Goal: Task Accomplishment & Management: Use online tool/utility

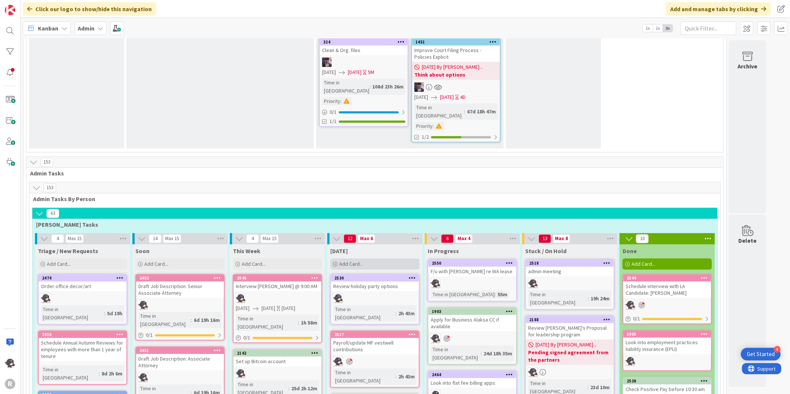
click at [381, 259] on div "Add Card..." at bounding box center [374, 264] width 89 height 11
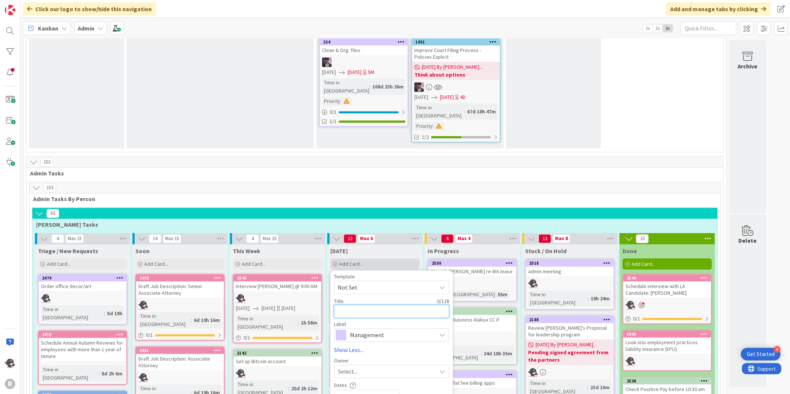
type textarea "C"
type textarea "x"
type textarea "Ca"
type textarea "x"
type textarea "Cal"
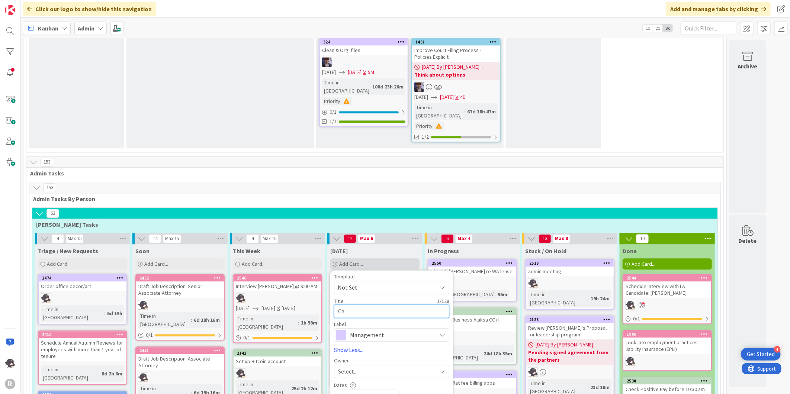
type textarea "x"
type textarea "Call"
type textarea "x"
type textarea "Call"
type textarea "x"
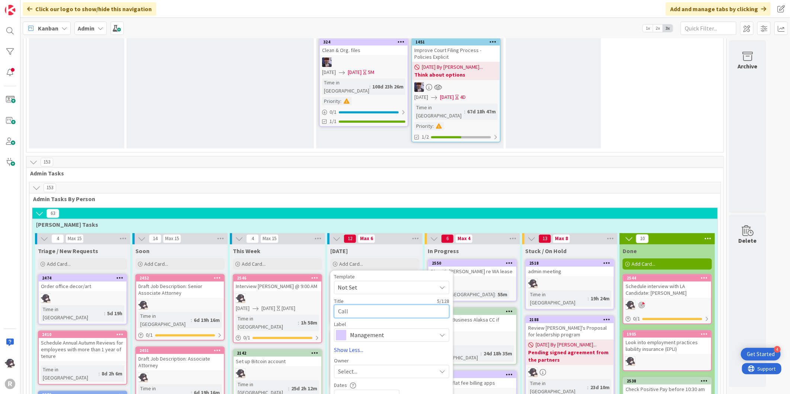
click at [365, 305] on textarea "Call" at bounding box center [391, 311] width 115 height 13
type textarea "Call C"
type textarea "x"
type textarea "Call Ca"
type textarea "x"
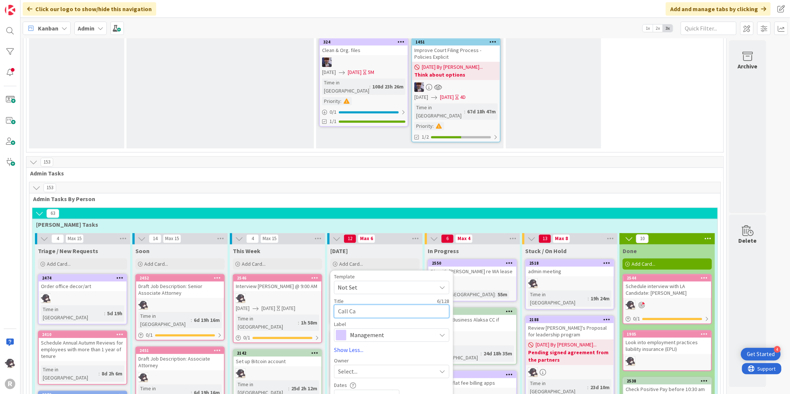
type textarea "Call Can"
type textarea "x"
type textarea "Call Cand"
type textarea "x"
type textarea "Call [PERSON_NAME]"
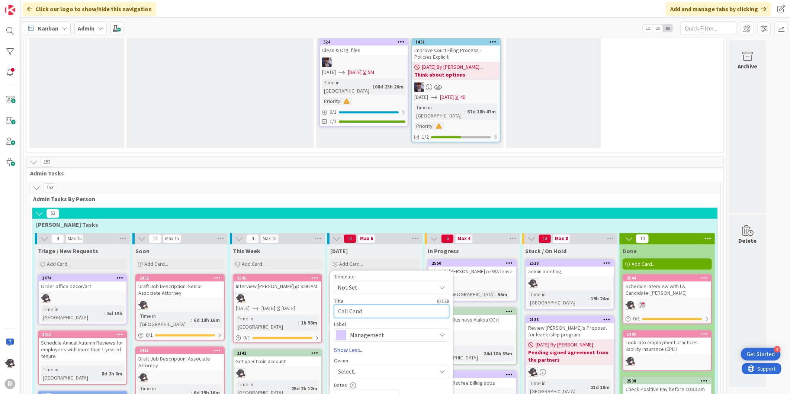
type textarea "x"
type textarea "Call Candid"
type textarea "x"
type textarea "Call Candida"
type textarea "x"
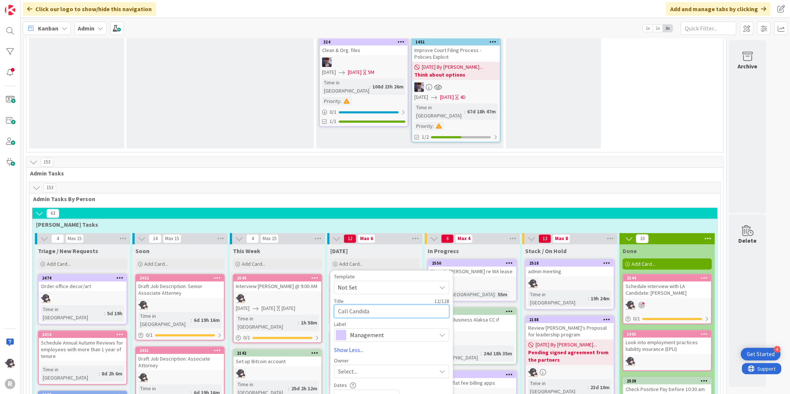
type textarea "Call Candidat"
type textarea "x"
type textarea "Call Candidate"
type textarea "x"
type textarea "Call Candidate:"
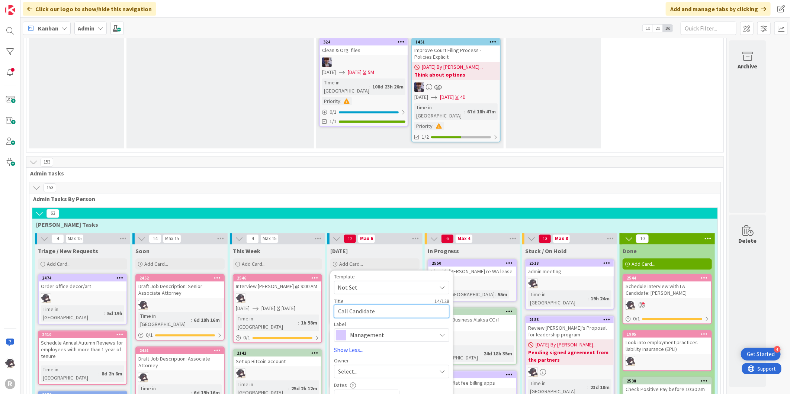
type textarea "x"
type textarea "Call Candidate:"
type textarea "x"
type textarea "Call Candidate: M"
type textarea "x"
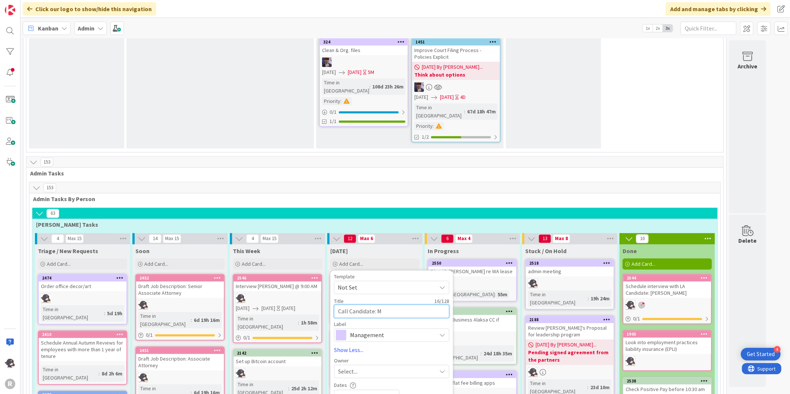
type textarea "Call Candidate: [PERSON_NAME]"
type textarea "x"
type textarea "Call Candidate: Mar"
type textarea "x"
type textarea "Call Candidate: [PERSON_NAME]"
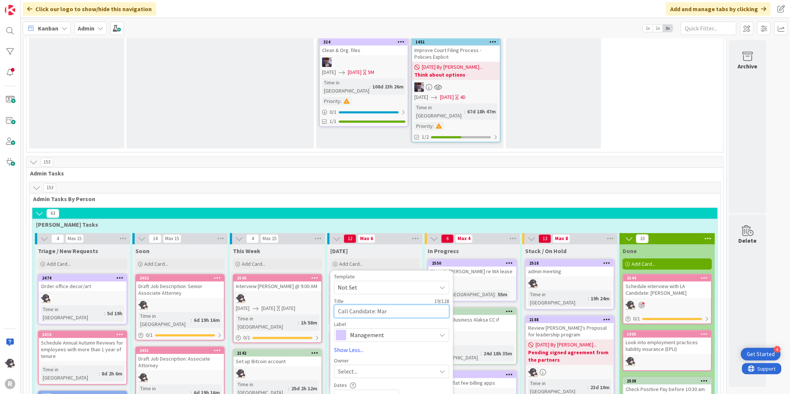
type textarea "x"
type textarea "Call Candidate: [PERSON_NAME]"
type textarea "x"
type textarea "Call Candidate: [PERSON_NAME]"
type textarea "x"
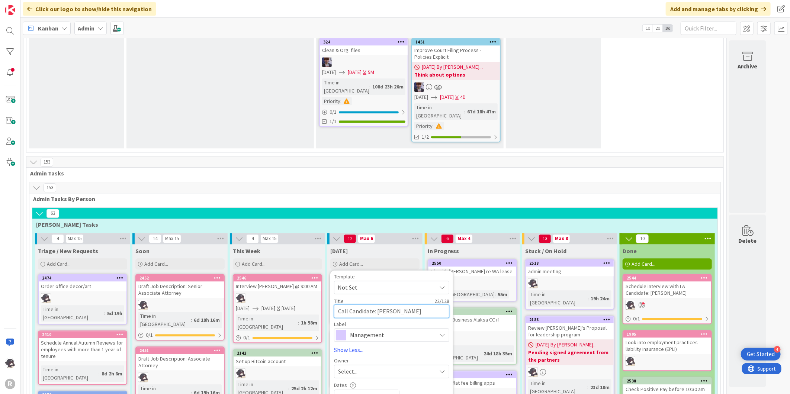
type textarea "Call Candidate: [PERSON_NAME]"
type textarea "x"
type textarea "Call Candidate: [PERSON_NAME]"
type textarea "x"
type textarea "Call Candidate: [PERSON_NAME]"
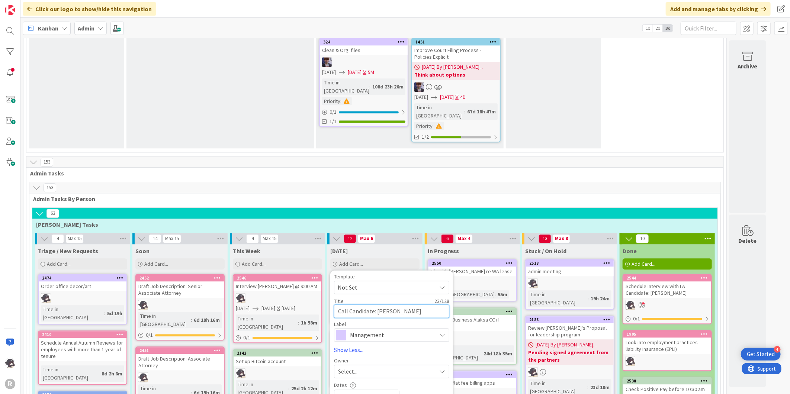
type textarea "x"
type textarea "Call Candidate: [PERSON_NAME]"
type textarea "x"
type textarea "Call Candidate: [PERSON_NAME]"
type textarea "x"
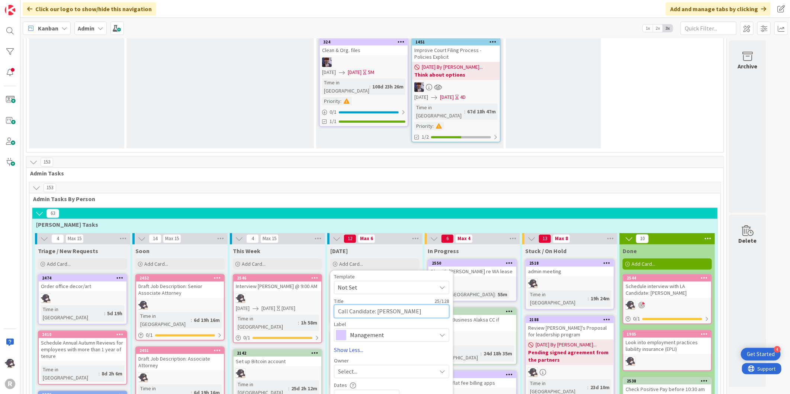
type textarea "Call Candidate: [PERSON_NAME]"
type textarea "x"
type textarea "Call Candidate: [PERSON_NAME]"
click at [346, 367] on span "Select..." at bounding box center [347, 371] width 19 height 9
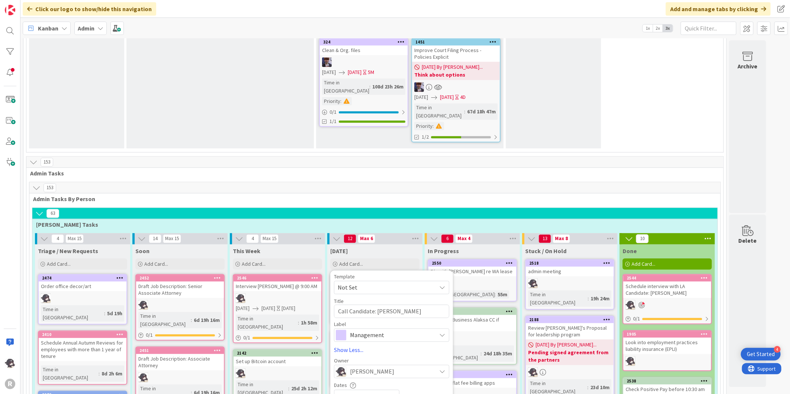
click at [382, 330] on span "Management" at bounding box center [391, 335] width 83 height 10
click at [365, 360] on span "HR" at bounding box center [407, 365] width 91 height 11
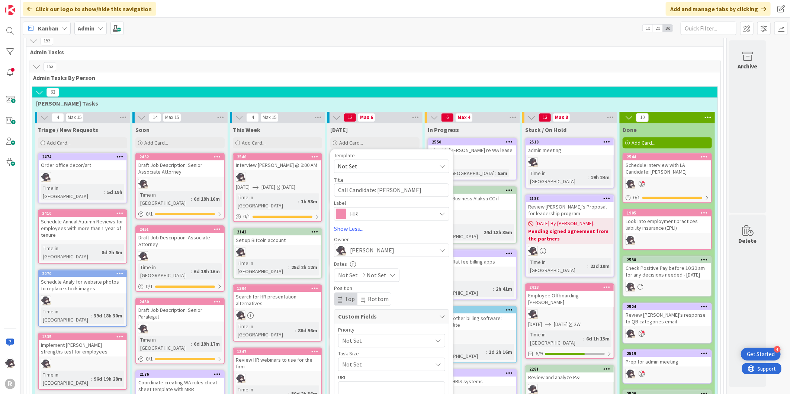
scroll to position [1277, 0]
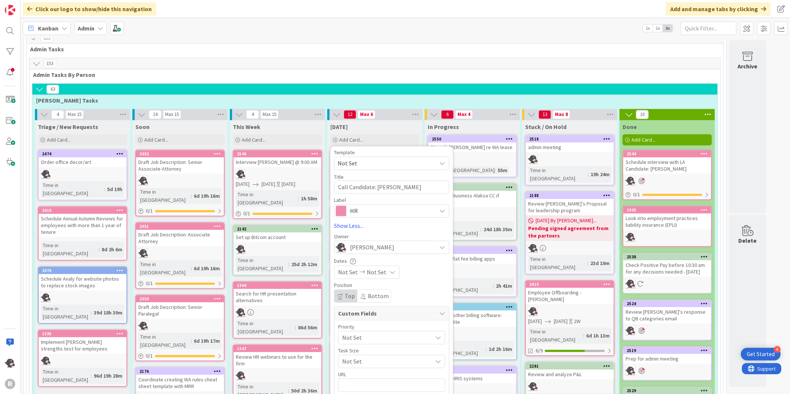
type textarea "x"
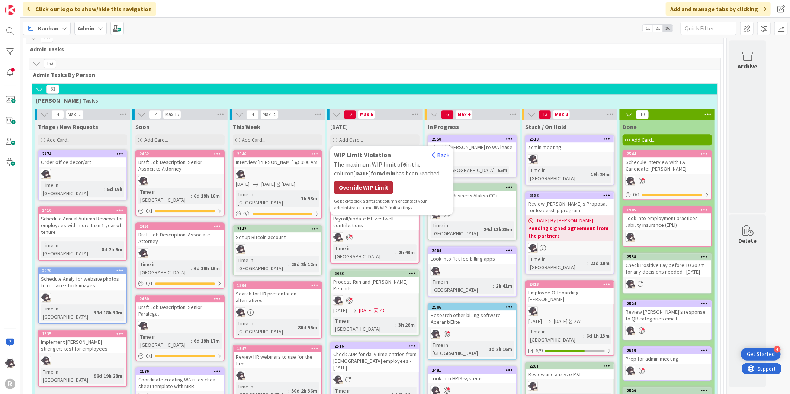
click at [376, 181] on div "Override WIP Limit" at bounding box center [363, 187] width 59 height 13
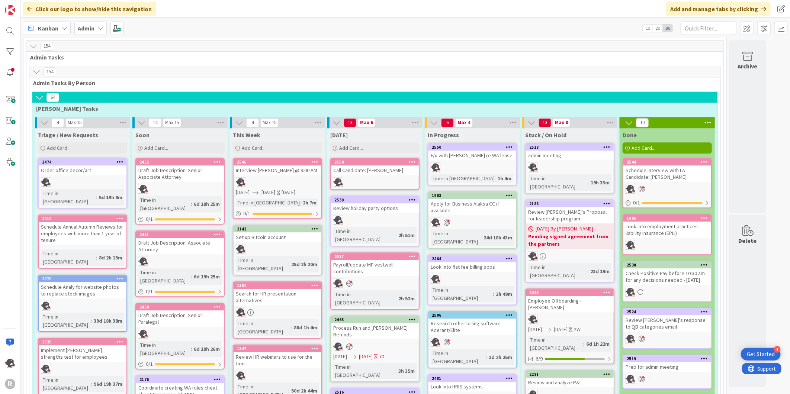
scroll to position [1194, 0]
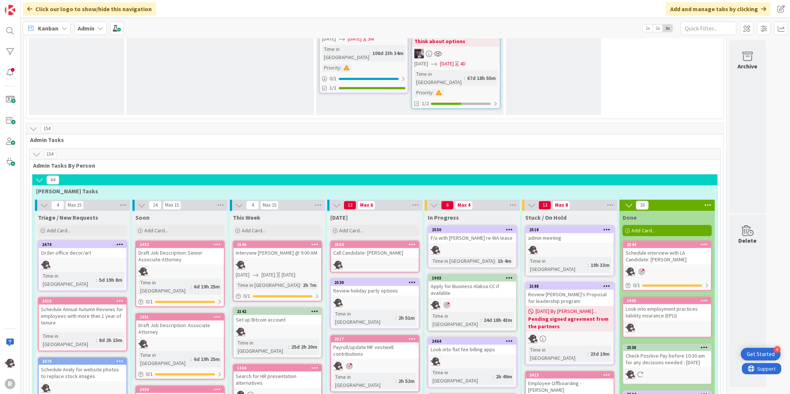
click at [411, 242] on icon at bounding box center [412, 244] width 7 height 5
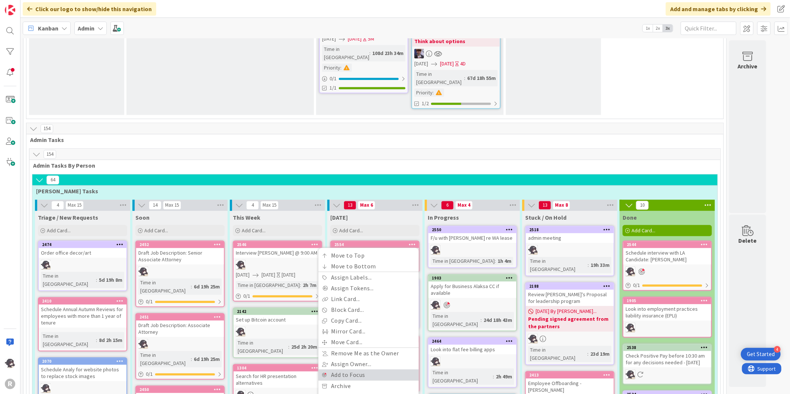
click at [347, 370] on link "Add to Focus" at bounding box center [368, 375] width 100 height 11
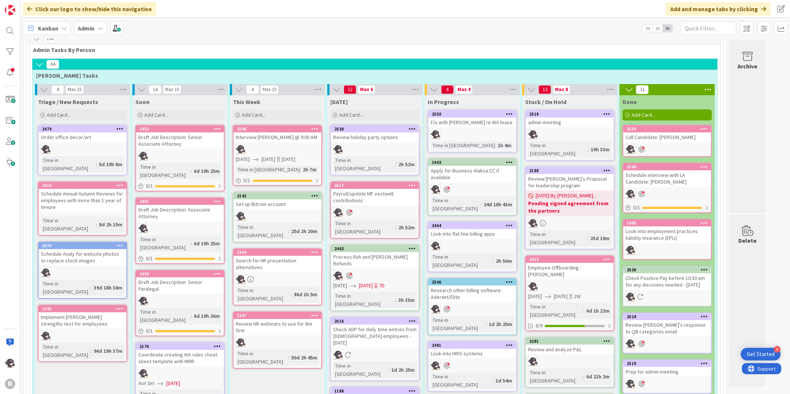
scroll to position [1185, 0]
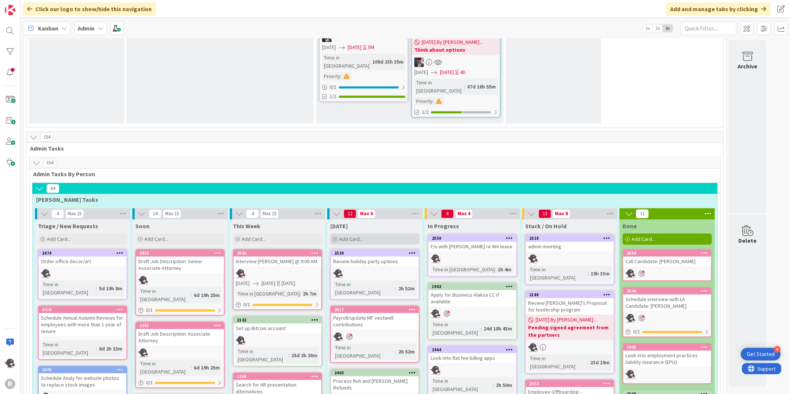
click at [375, 234] on div "Add Card..." at bounding box center [374, 239] width 89 height 11
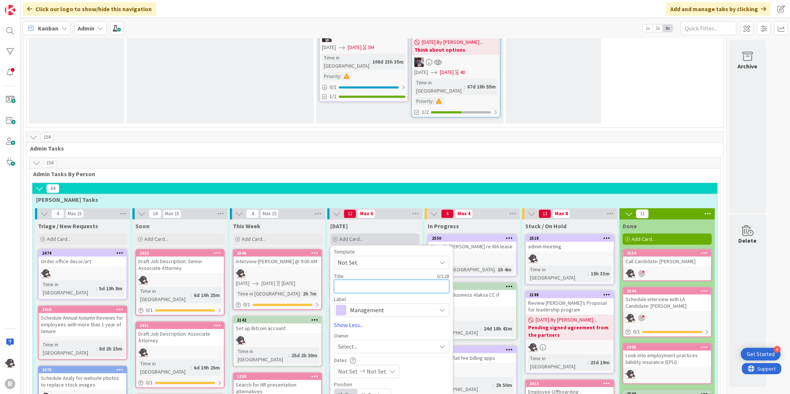
type textarea "F"
type textarea "x"
type textarea "F?"
type textarea "x"
type textarea "F?u"
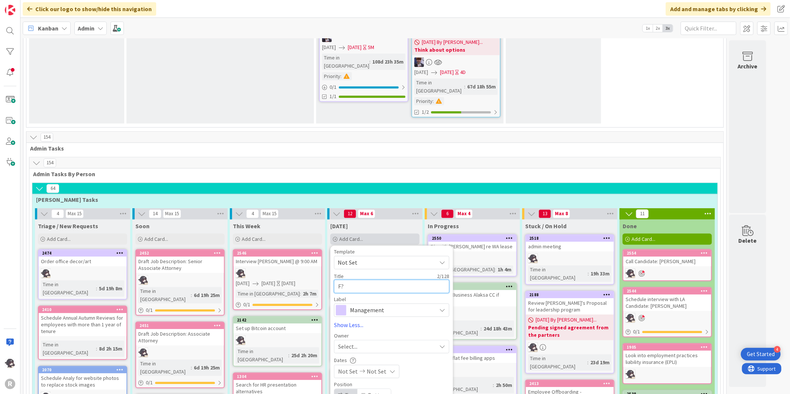
type textarea "x"
type textarea "F?u"
type textarea "x"
type textarea "F?u"
type textarea "x"
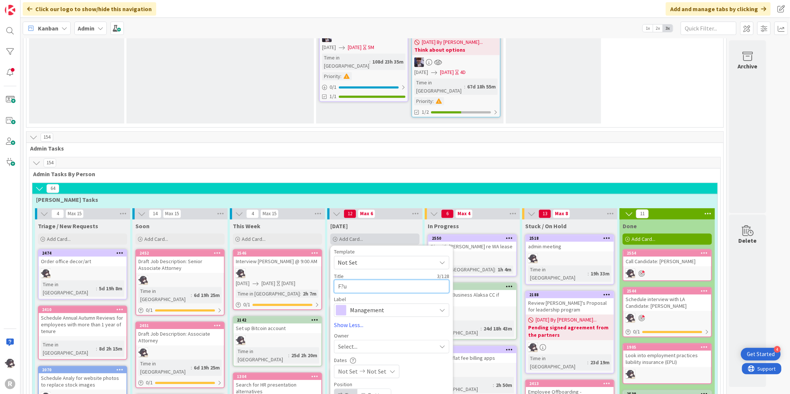
type textarea "F?"
type textarea "x"
type textarea "F"
type textarea "x"
type textarea "F/"
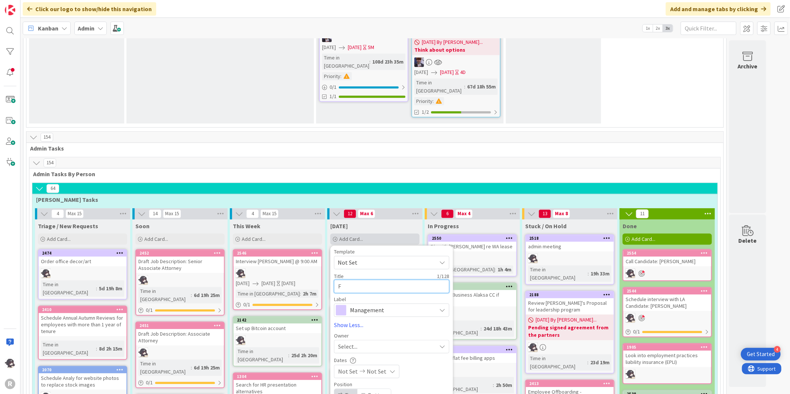
type textarea "x"
type textarea "F/u"
type textarea "x"
type textarea "F/u"
type textarea "x"
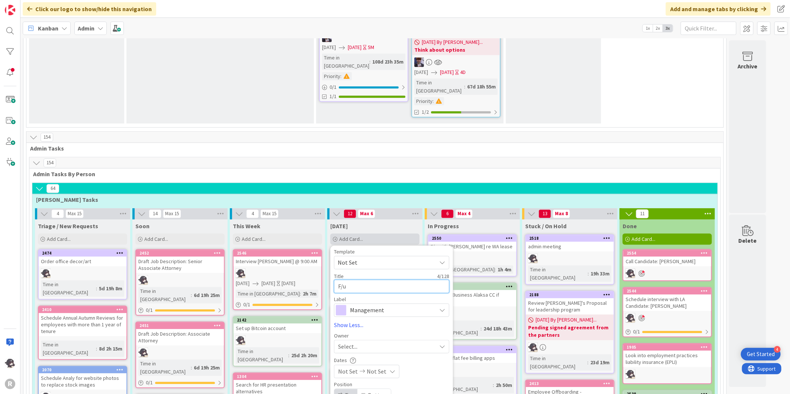
type textarea "F/u o"
type textarea "x"
type textarea "F/u on"
type textarea "x"
type textarea "F/u on"
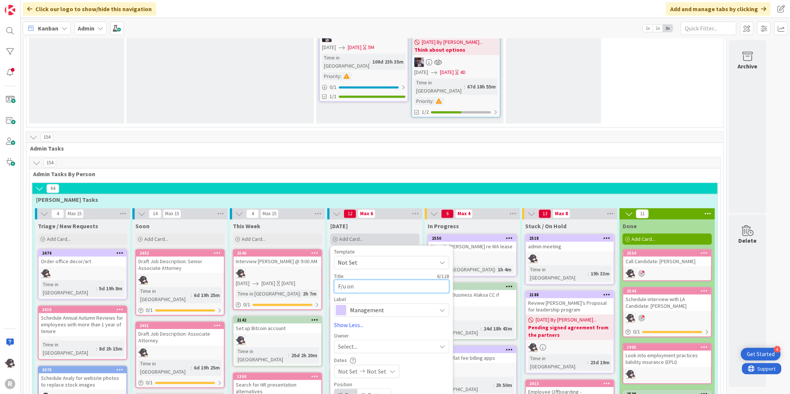
type textarea "x"
type textarea "F/u on O"
type textarea "x"
type textarea "F/u on Op"
type textarea "x"
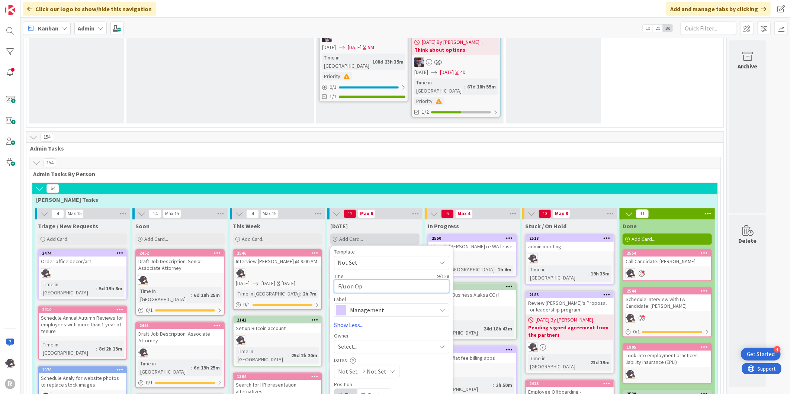
type textarea "F/u on Ope"
type textarea "x"
type textarea "F/u on Open"
type textarea "x"
type textarea "F/u on Open"
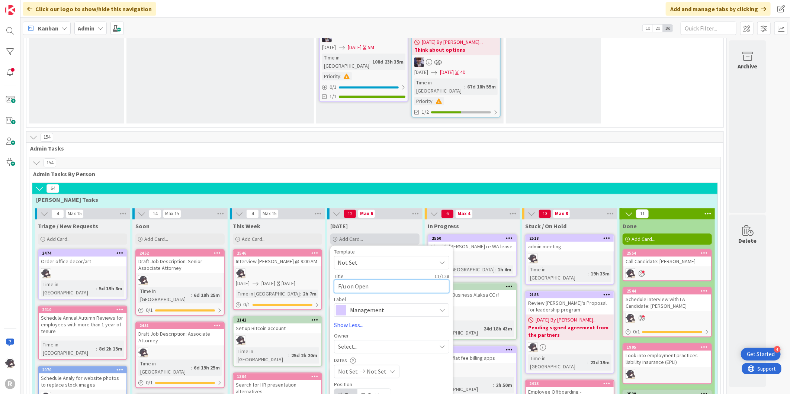
type textarea "x"
type textarea "F/u on Open h"
type textarea "x"
type textarea "F/u on Open ho"
type textarea "x"
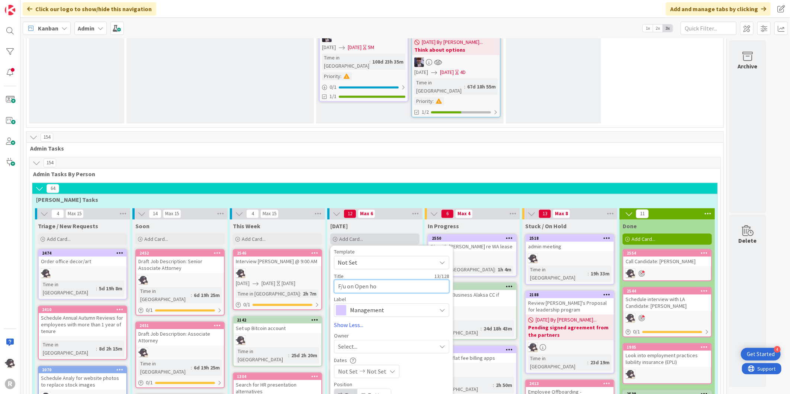
type textarea "F/u on Open hou"
type textarea "x"
type textarea "F/u on Open hous"
type textarea "x"
type textarea "F/u on Open house"
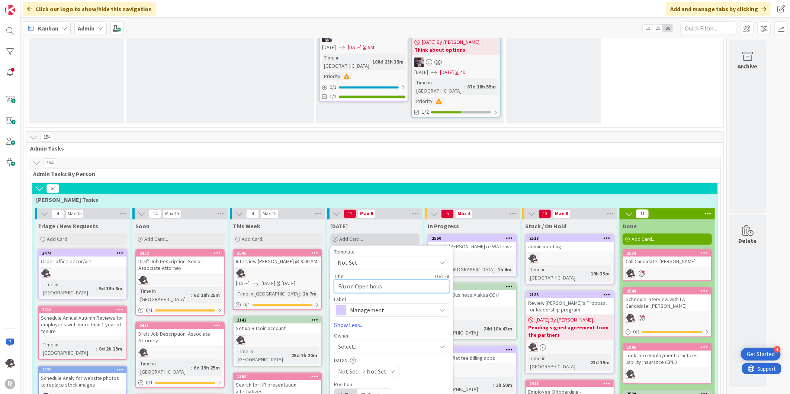
type textarea "x"
type textarea "F/u on Open house"
type textarea "x"
type textarea "F/u on Open house t"
type textarea "x"
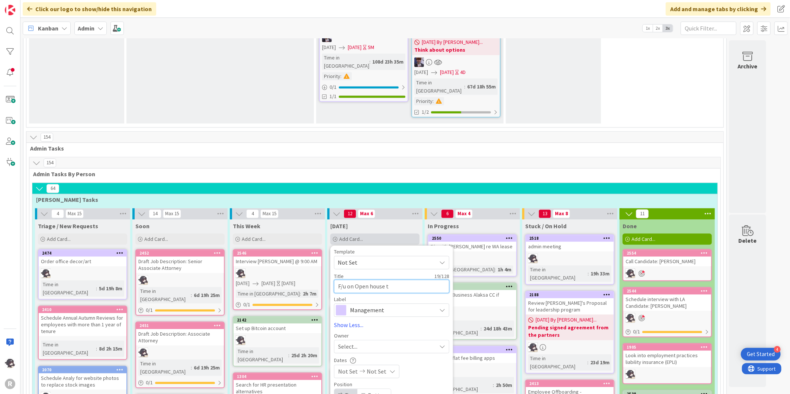
type textarea "F/u on Open house ti"
type textarea "x"
type textarea "F/u on Open house [PERSON_NAME]"
type textarea "x"
type textarea "F/u on Open house time"
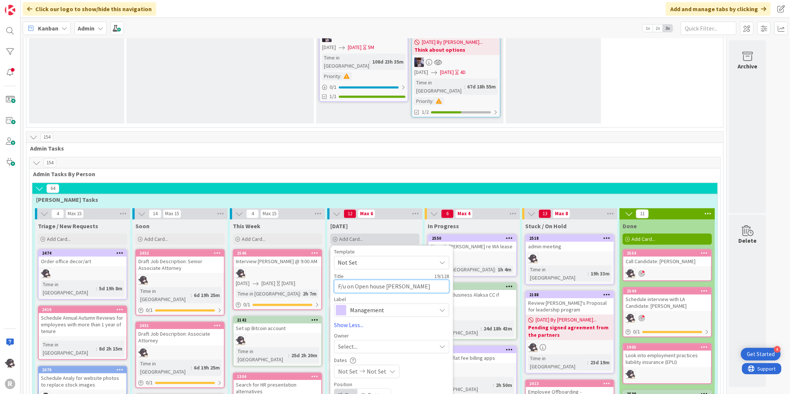
type textarea "x"
type textarea "F/u on Open house times"
type textarea "x"
type textarea "F/u on Open house times"
click at [352, 342] on span "Select..." at bounding box center [347, 346] width 19 height 9
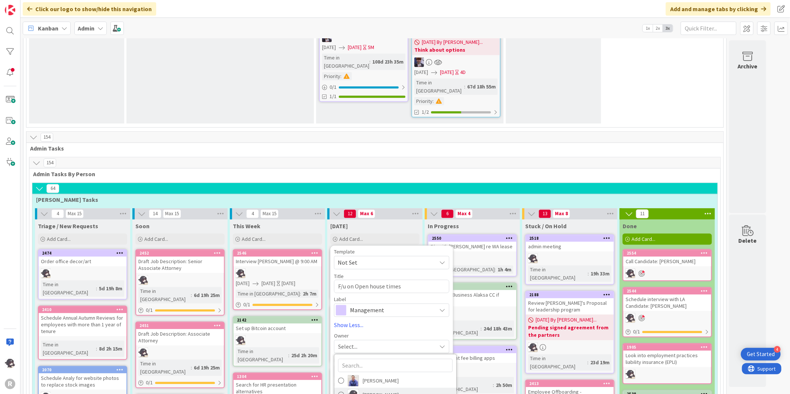
click at [376, 389] on span "[PERSON_NAME]" at bounding box center [381, 394] width 36 height 11
type textarea "x"
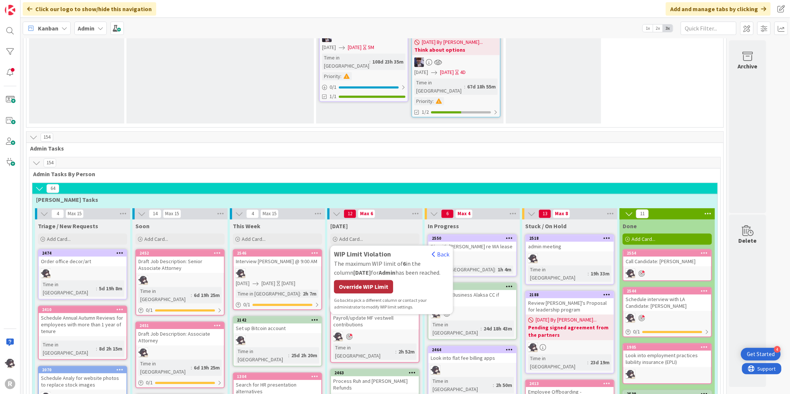
click at [377, 280] on div "Override WIP Limit" at bounding box center [363, 286] width 59 height 13
